Goal: Book appointment/travel/reservation

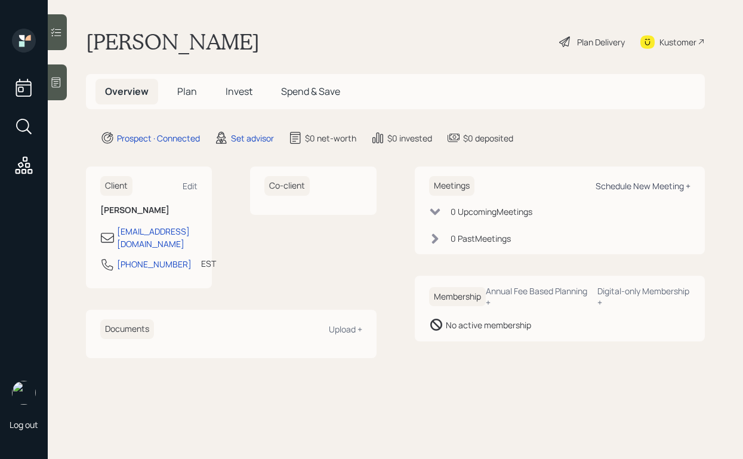
click at [610, 183] on div "Schedule New Meeting +" at bounding box center [643, 185] width 95 height 11
select select "round-[PERSON_NAME]"
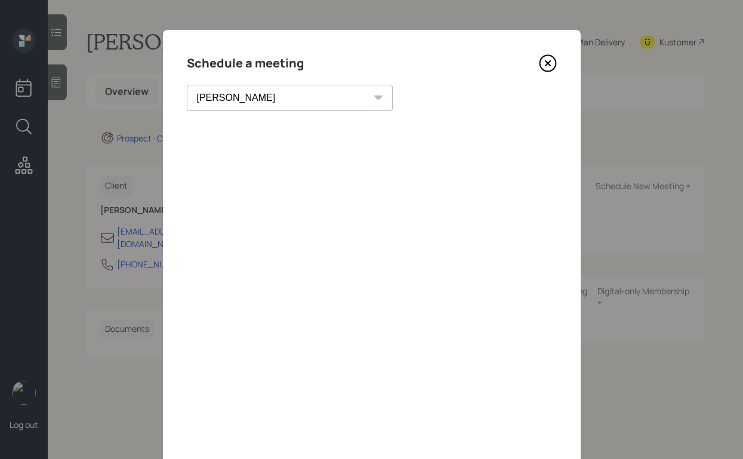
click at [547, 63] on icon at bounding box center [547, 63] width 5 height 5
